Goal: Check status: Check status

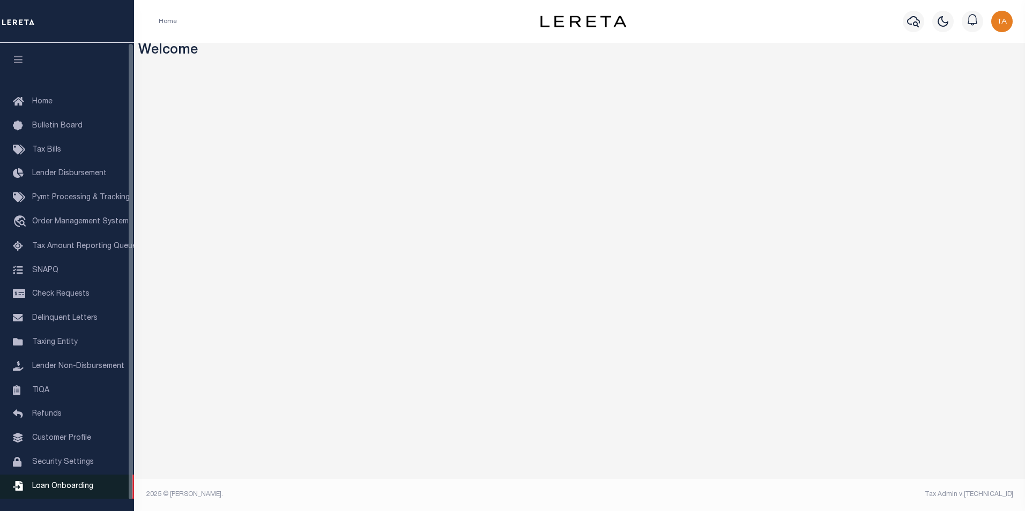
click at [55, 490] on span "Loan Onboarding" at bounding box center [62, 487] width 61 height 8
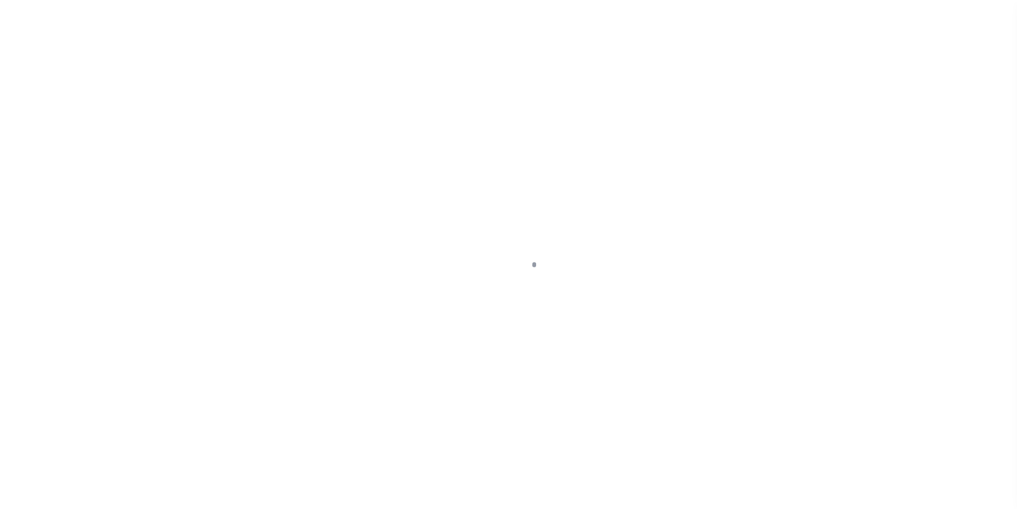
scroll to position [11, 0]
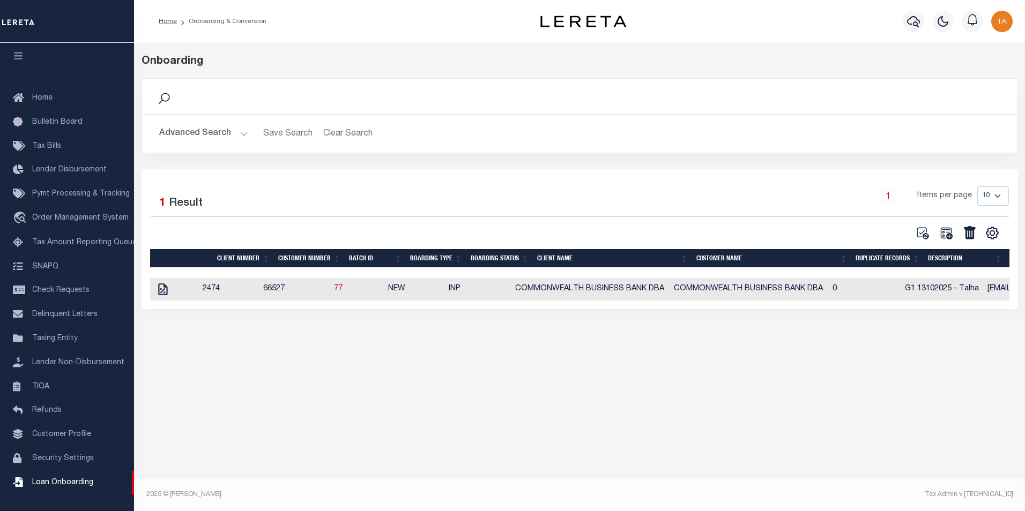
click at [237, 135] on button "Advanced Search" at bounding box center [203, 133] width 89 height 21
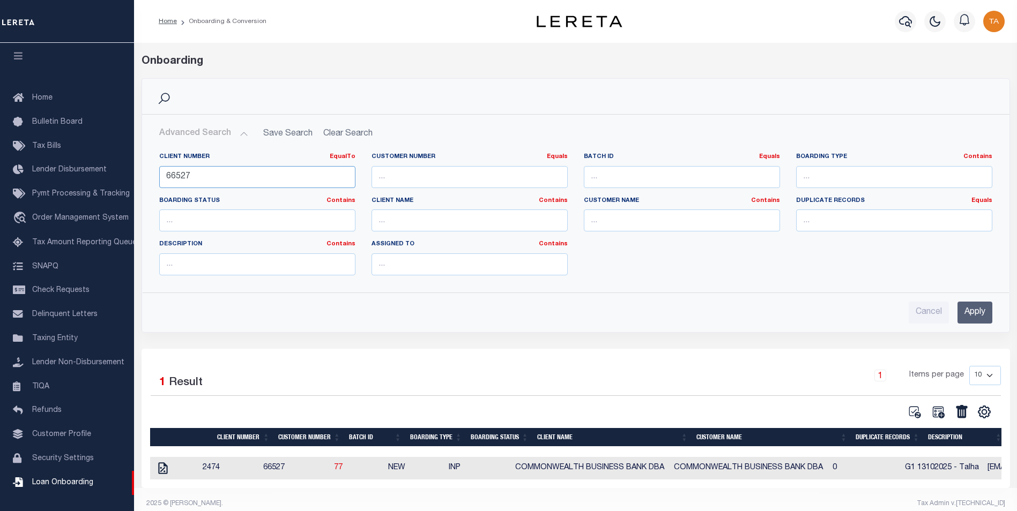
click at [199, 175] on input "66527" at bounding box center [257, 177] width 196 height 22
click at [226, 179] on input "66527" at bounding box center [257, 177] width 196 height 22
drag, startPoint x: 226, startPoint y: 179, endPoint x: 55, endPoint y: 151, distance: 173.2
click at [57, 152] on div "Home Onboarding & Conversion" at bounding box center [508, 260] width 1017 height 520
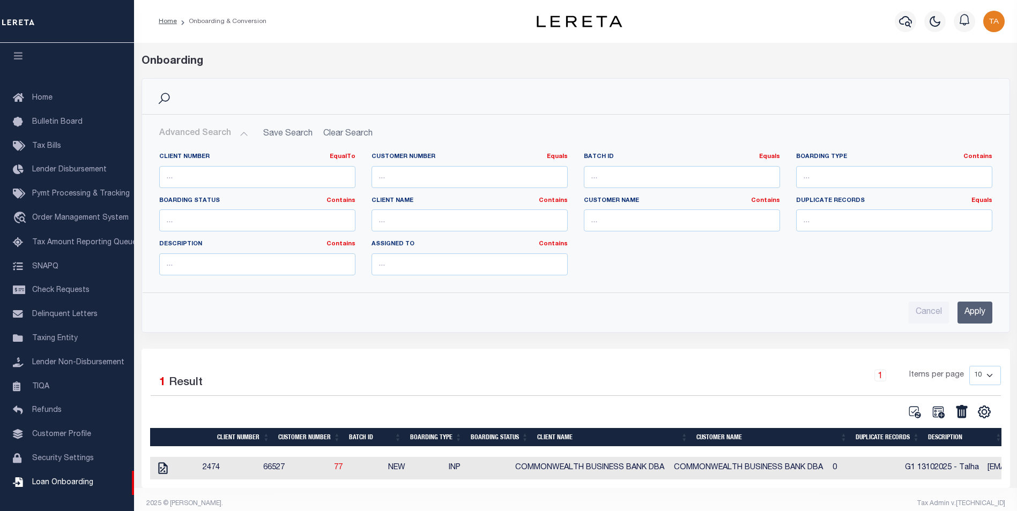
click at [977, 310] on input "Apply" at bounding box center [974, 313] width 35 height 22
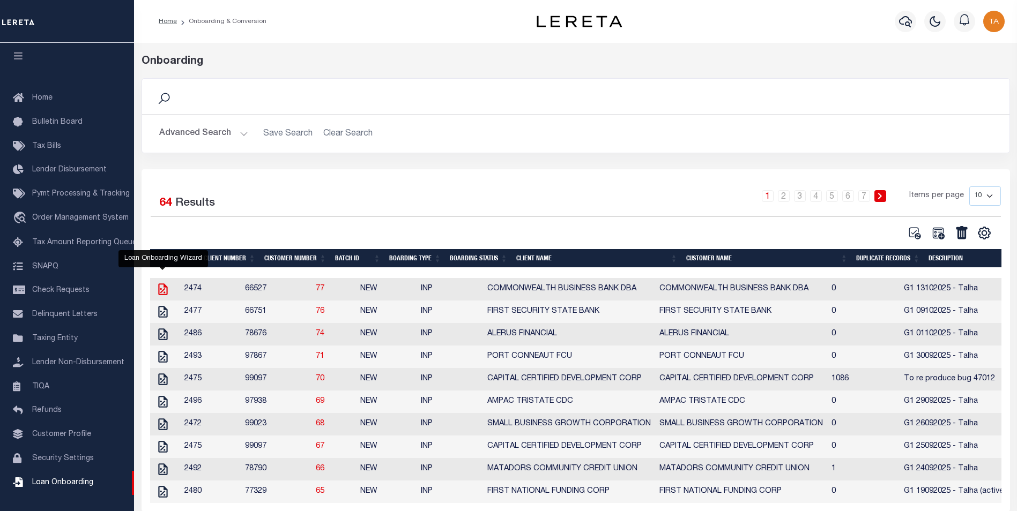
click at [160, 290] on icon at bounding box center [162, 290] width 9 height 12
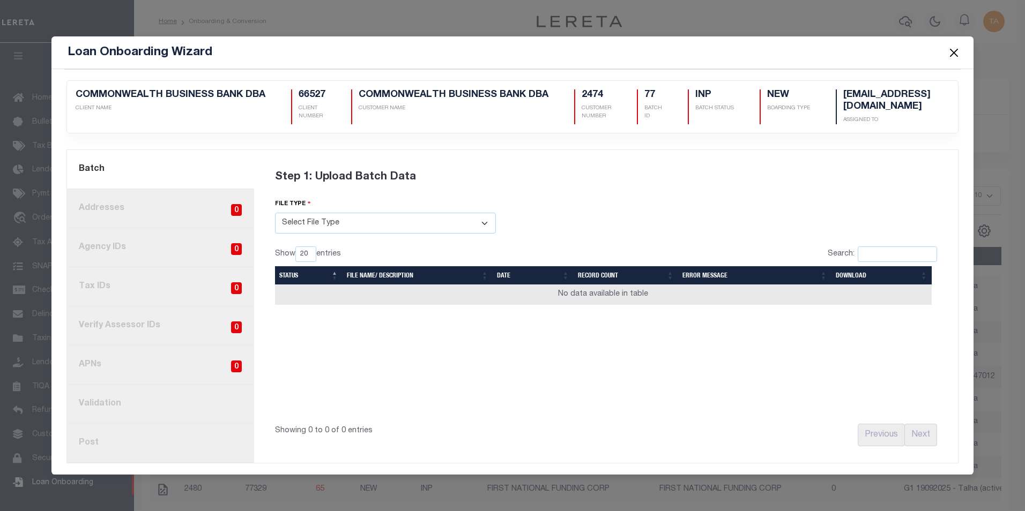
click at [955, 55] on button "Close" at bounding box center [953, 53] width 14 height 14
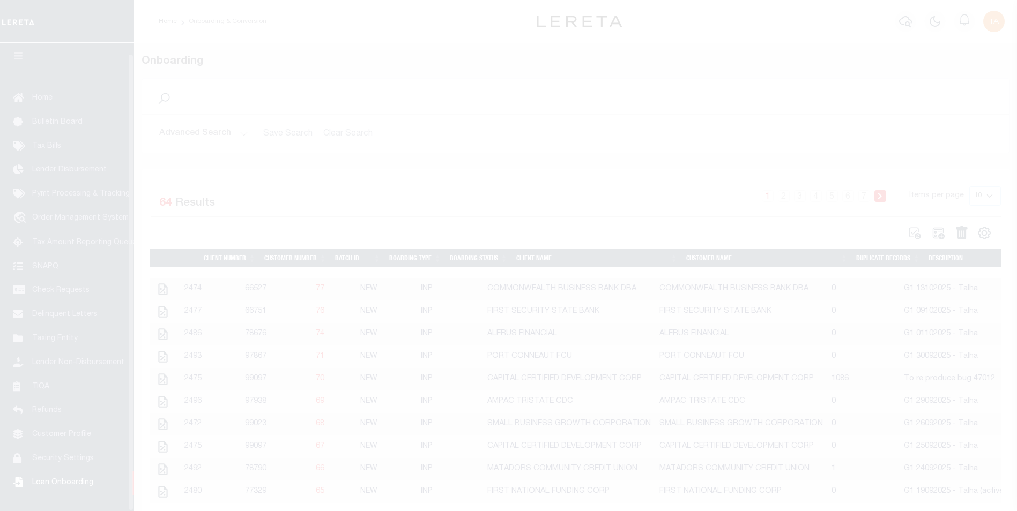
scroll to position [11, 0]
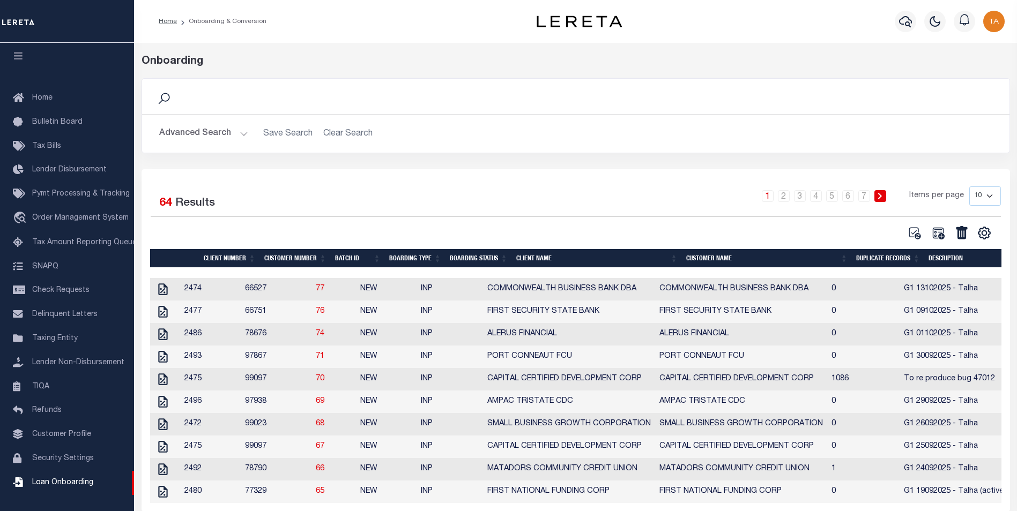
click at [181, 291] on td at bounding box center [165, 289] width 31 height 23
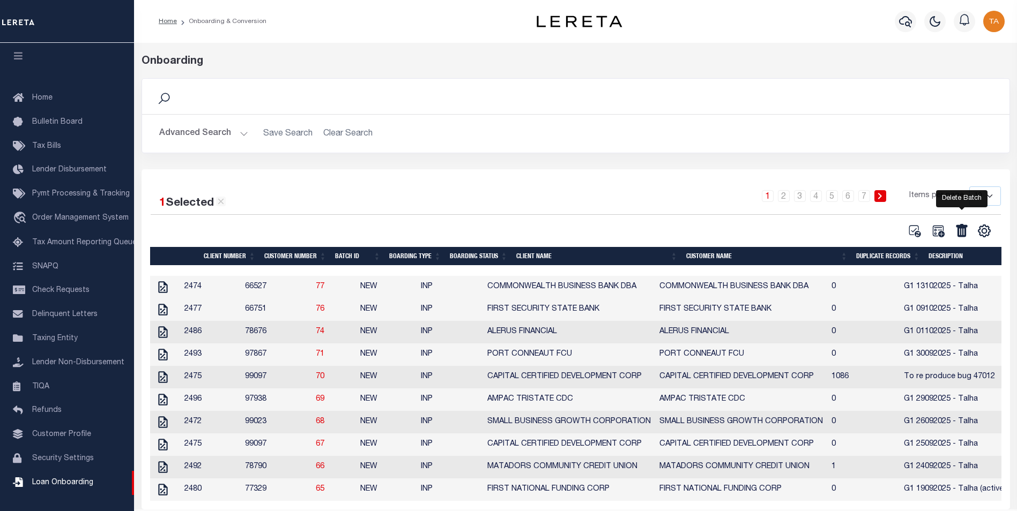
click at [962, 235] on icon at bounding box center [961, 230] width 11 height 13
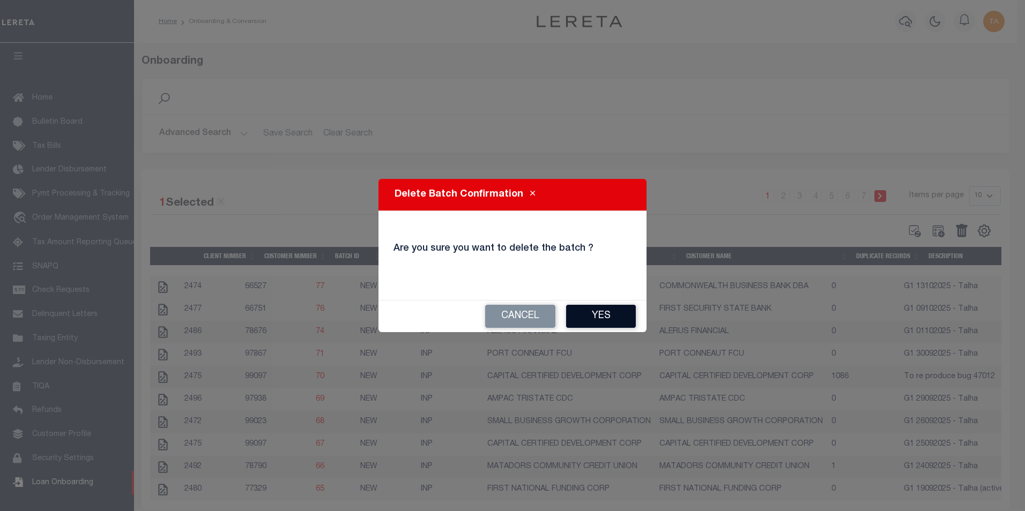
click at [615, 315] on button "Yes" at bounding box center [601, 316] width 70 height 23
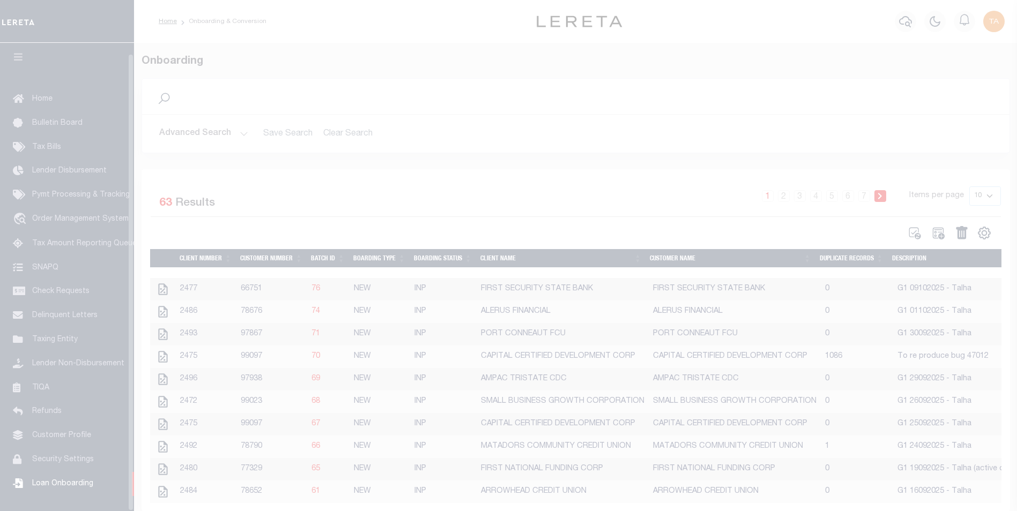
scroll to position [11, 0]
